Goal: Find specific page/section: Find specific page/section

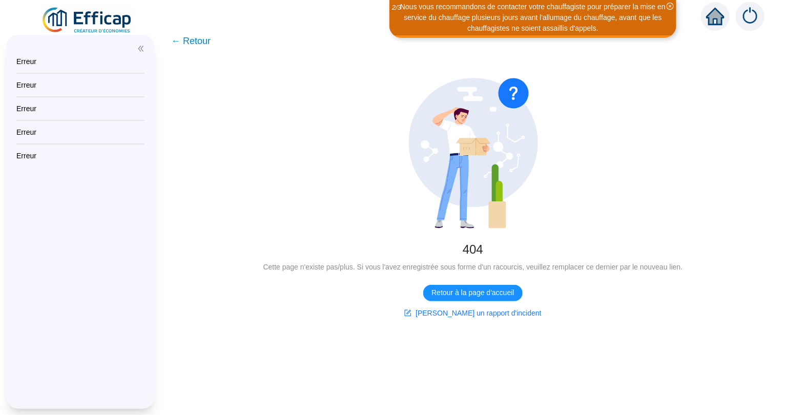
click at [719, 18] on icon "home" at bounding box center [715, 16] width 18 height 14
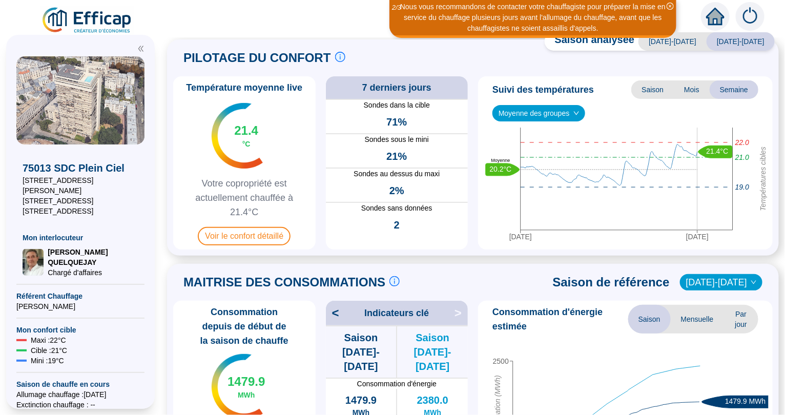
scroll to position [13, 0]
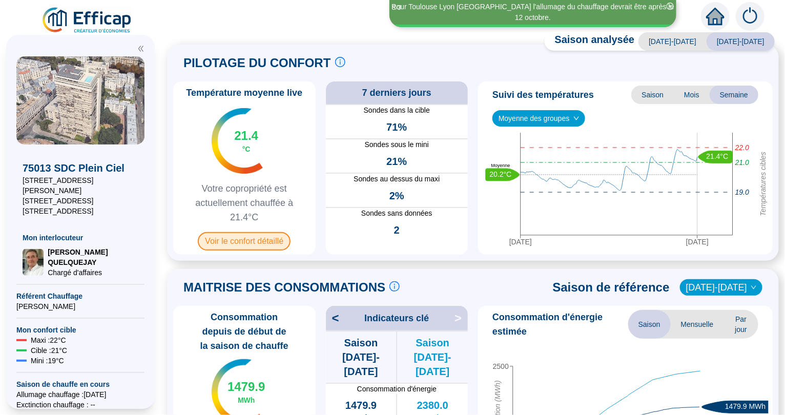
click at [247, 240] on span "Voir le confort détaillé" at bounding box center [244, 241] width 93 height 18
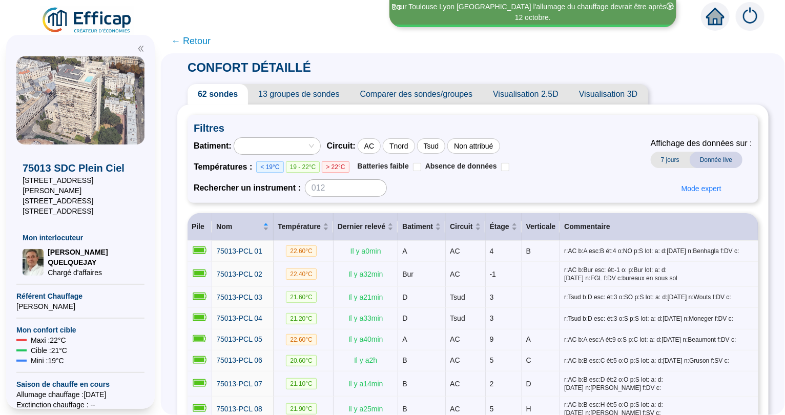
click at [714, 16] on icon "home" at bounding box center [715, 16] width 18 height 14
